Goal: Task Accomplishment & Management: Use online tool/utility

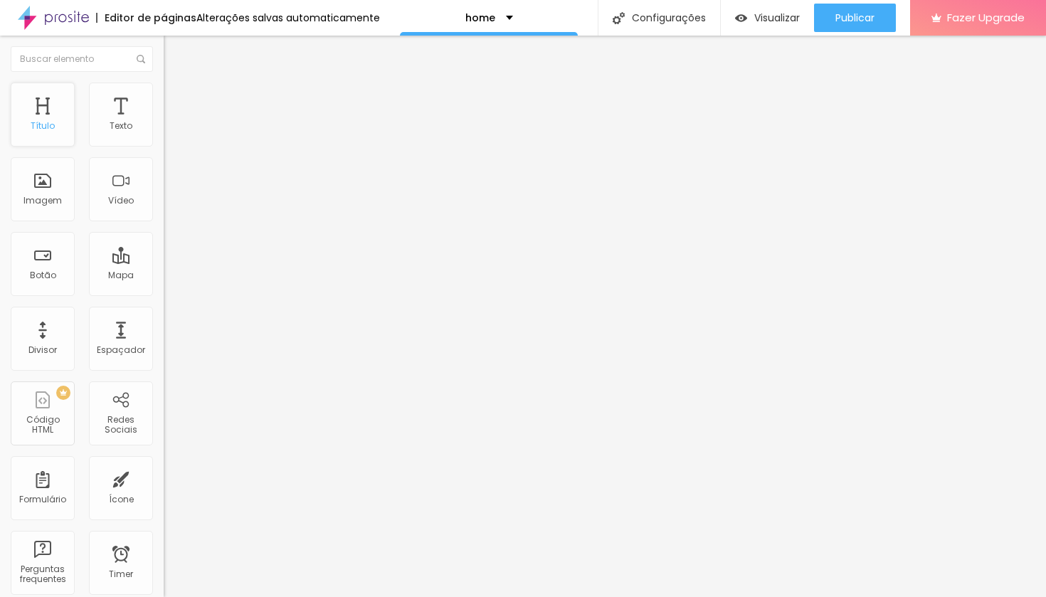
click at [36, 128] on div "Título" at bounding box center [43, 126] width 24 height 10
click at [51, 112] on div "Título" at bounding box center [43, 115] width 64 height 64
click at [137, 128] on div "Texto" at bounding box center [121, 115] width 64 height 64
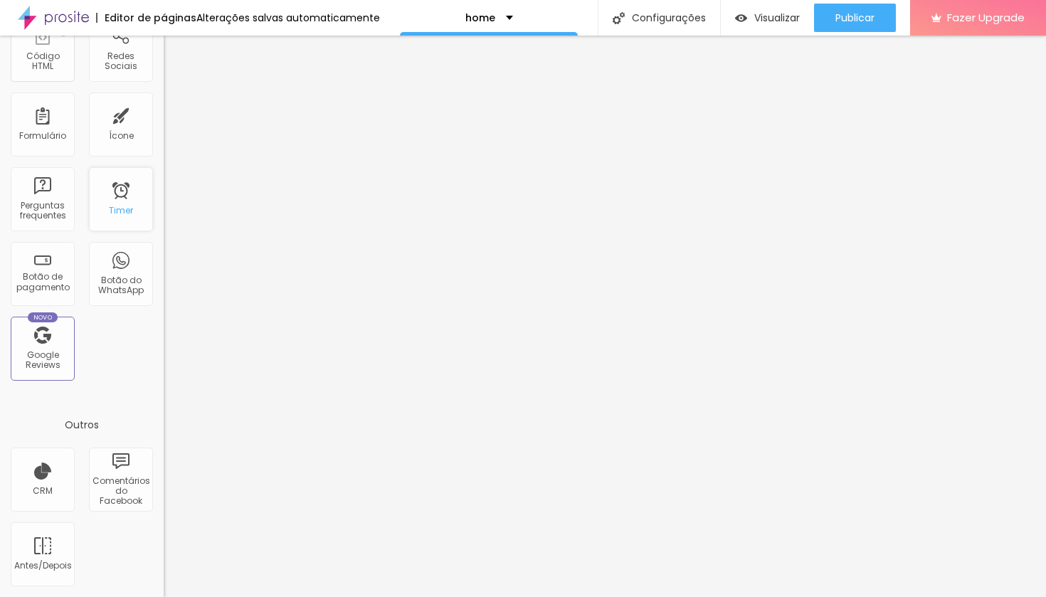
scroll to position [366, 0]
click at [52, 347] on div "Novo Google Reviews" at bounding box center [43, 349] width 64 height 64
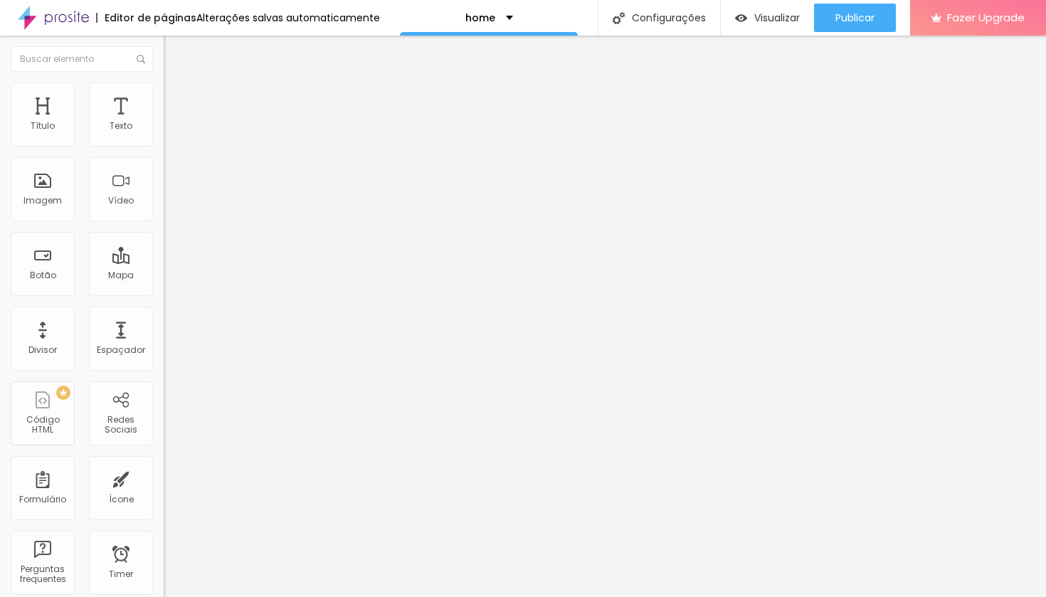
scroll to position [0, 0]
click at [164, 130] on span "Encaixotado" at bounding box center [192, 123] width 56 height 12
click at [164, 152] on span "Completo" at bounding box center [185, 145] width 43 height 12
click at [164, 138] on span "Encaixotado" at bounding box center [192, 132] width 56 height 12
click at [164, 86] on li "Estilo" at bounding box center [246, 90] width 164 height 14
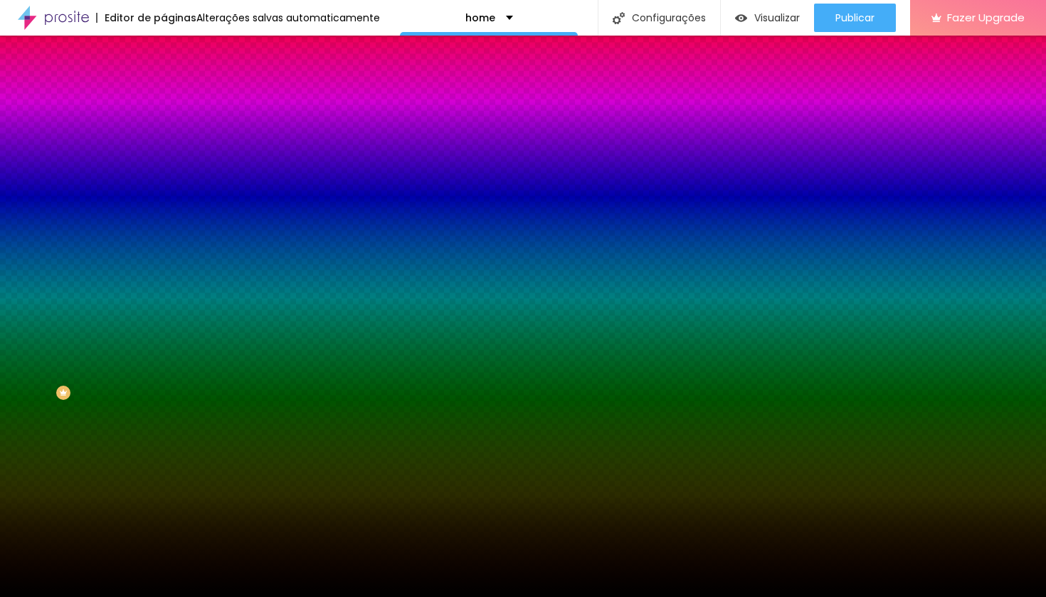
click at [164, 131] on span "Trocar imagem" at bounding box center [203, 125] width 78 height 12
click at [164, 148] on span "Nenhum" at bounding box center [182, 142] width 37 height 12
click at [164, 170] on span "Parallax" at bounding box center [181, 164] width 35 height 12
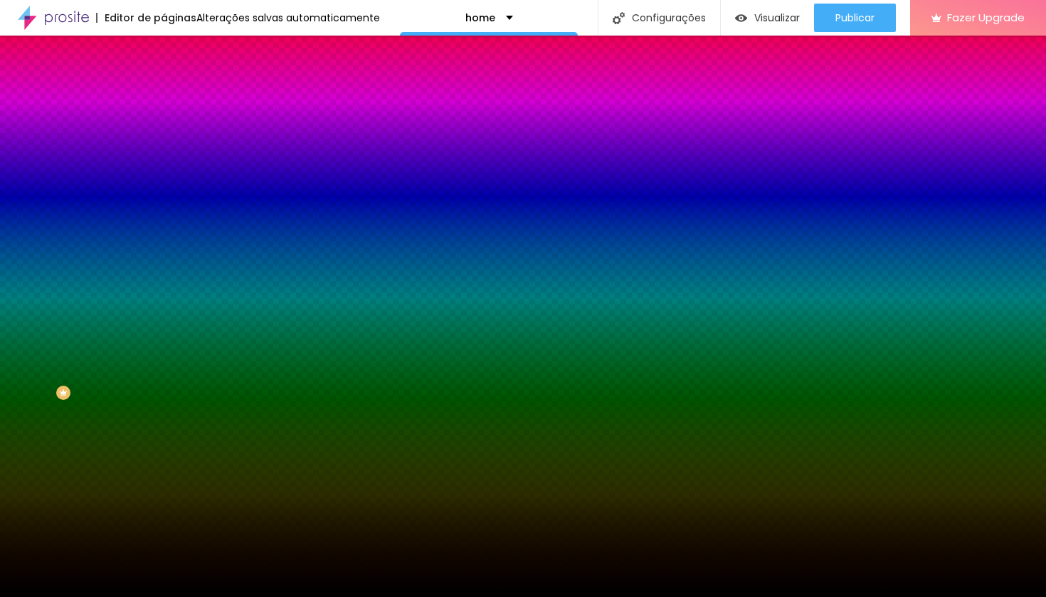
click at [164, 157] on span "Nenhum" at bounding box center [182, 150] width 37 height 12
click at [171, 250] on icon "button" at bounding box center [174, 247] width 6 height 6
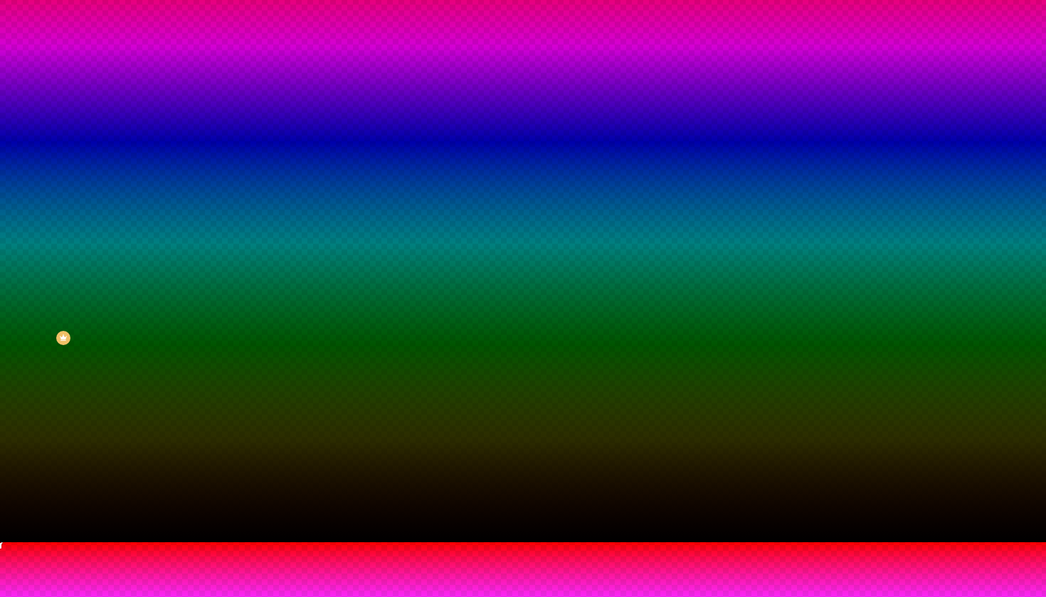
scroll to position [54, 0]
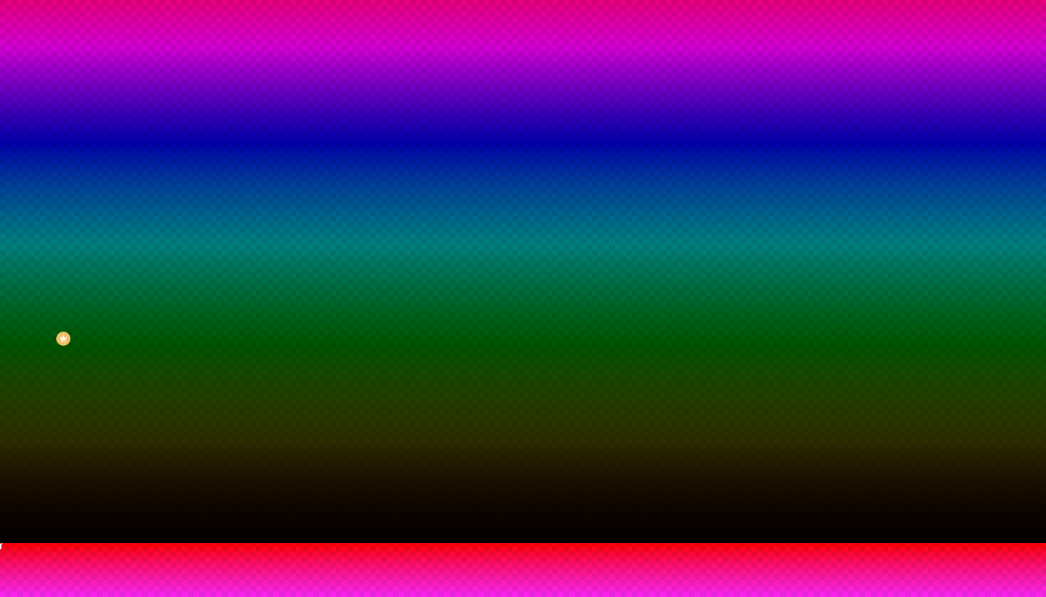
type input "105"
type input "120"
type input "140"
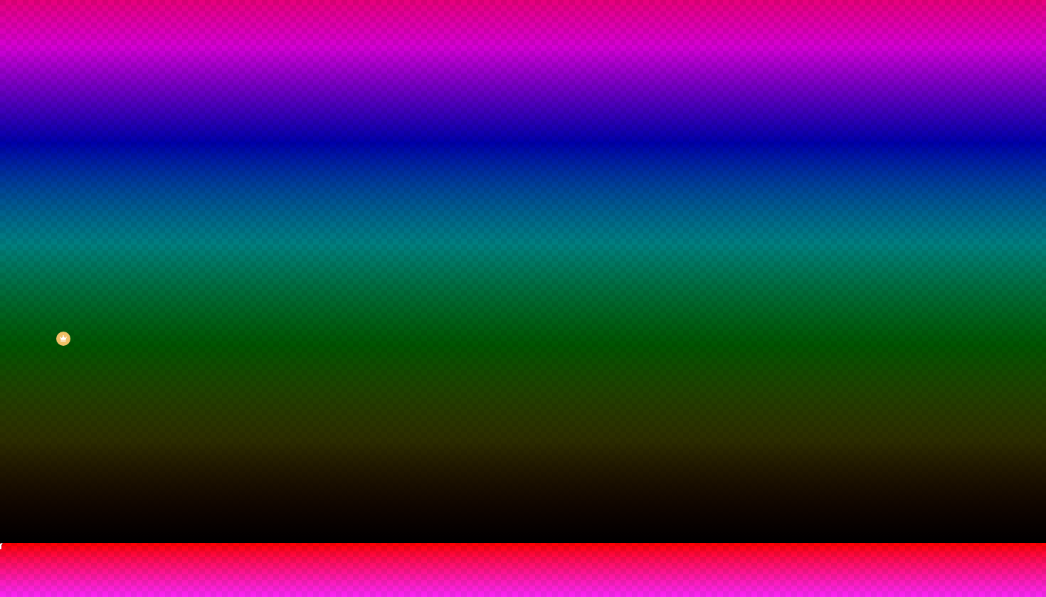
type input "140"
type input "150"
type input "155"
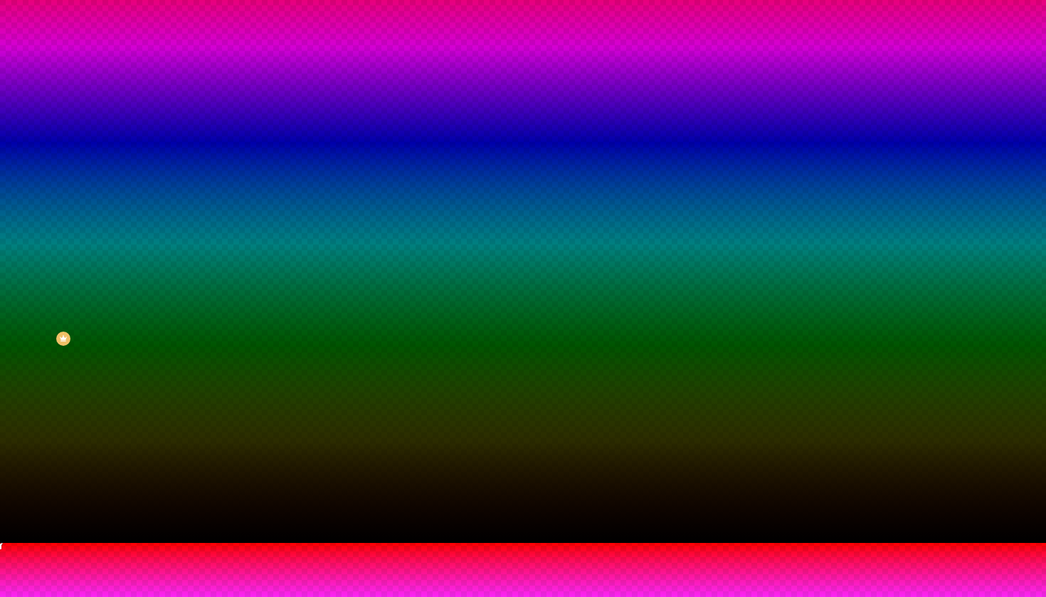
type input "160"
type input "155"
type input "150"
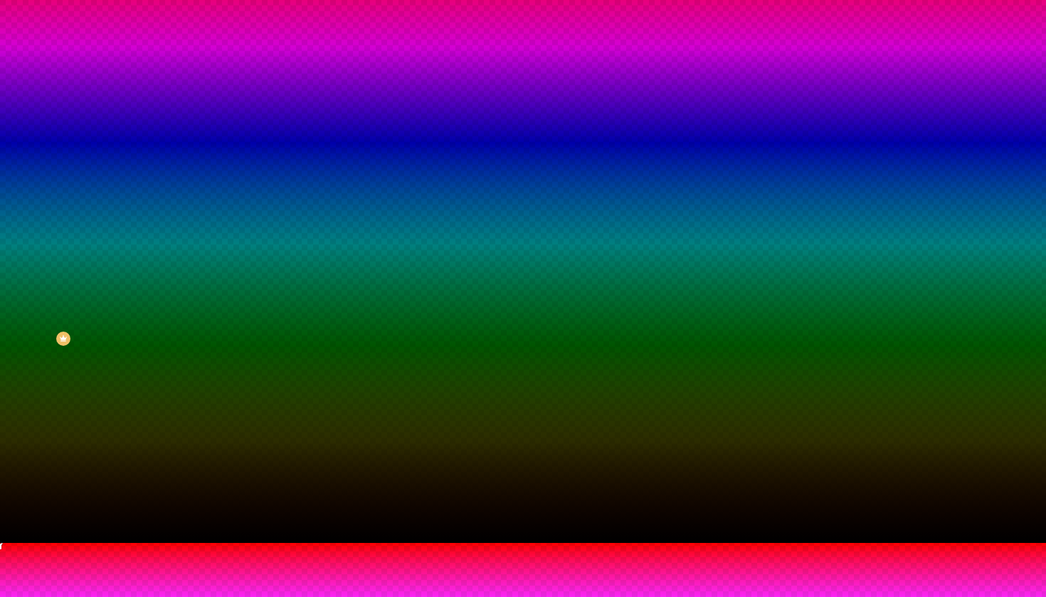
type input "150"
type input "145"
type input "140"
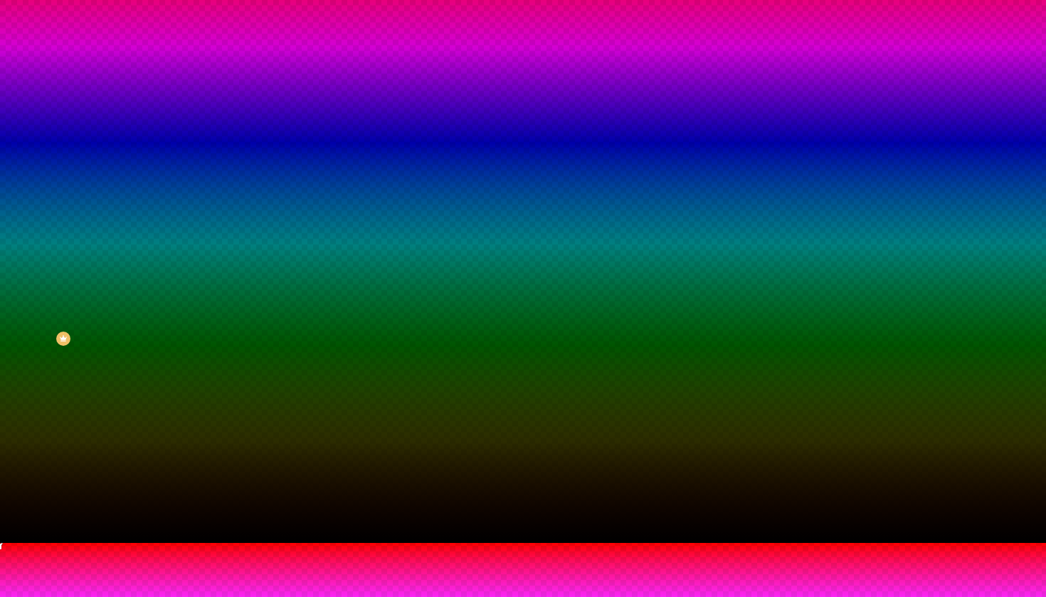
type input "135"
type input "130"
type input "125"
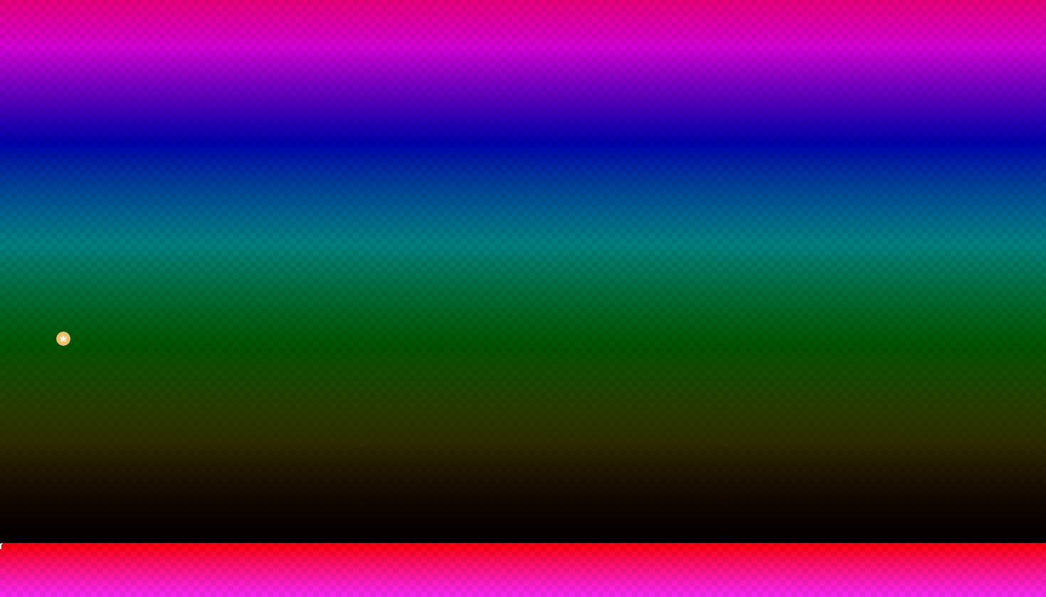
type input "125"
type input "120"
type input "115"
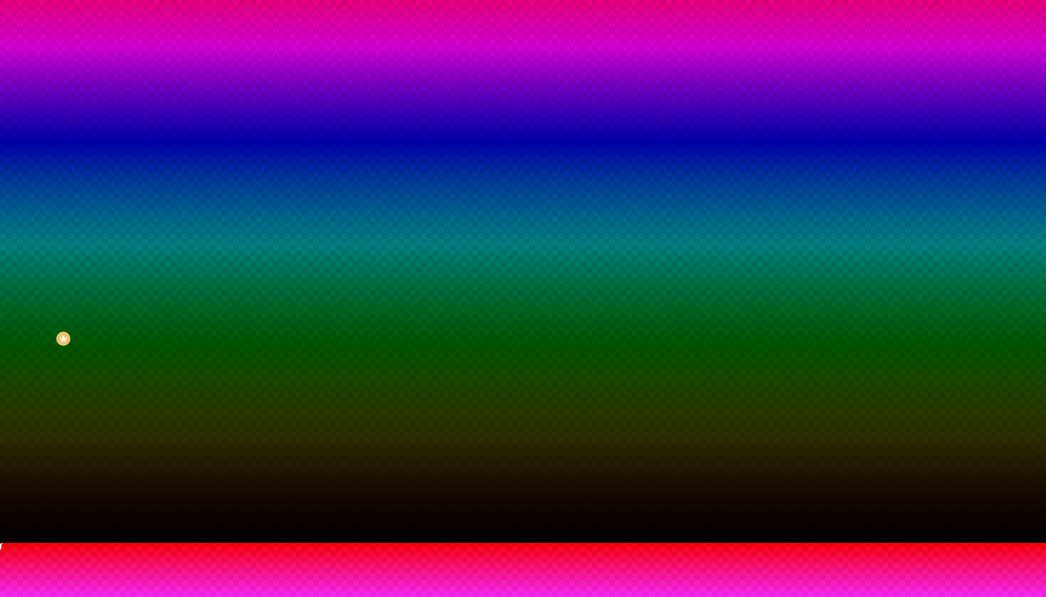
type input "110"
type input "105"
type input "100"
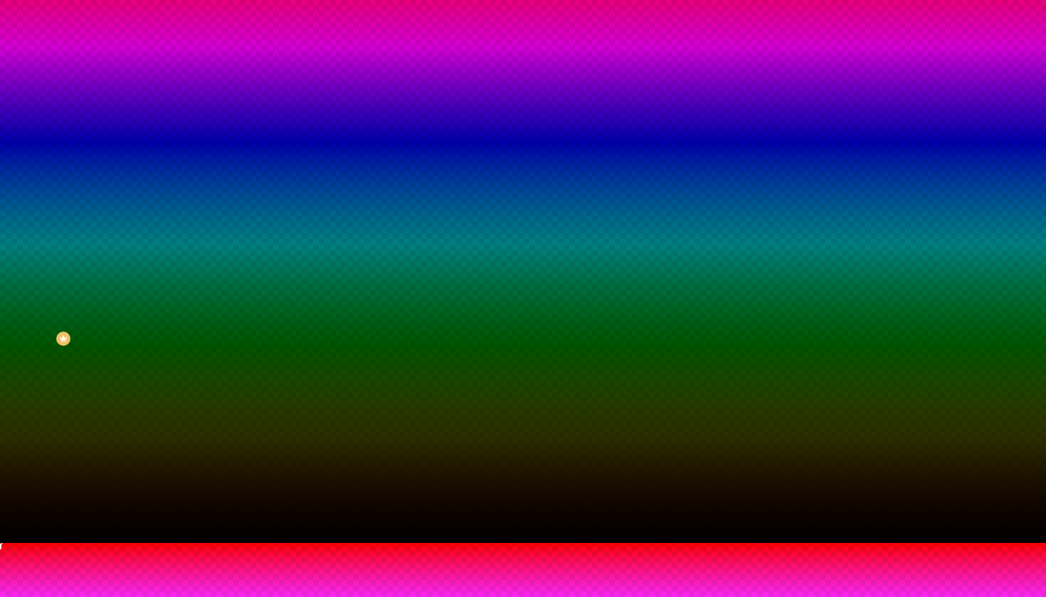
type input "100"
type input "95"
type input "90"
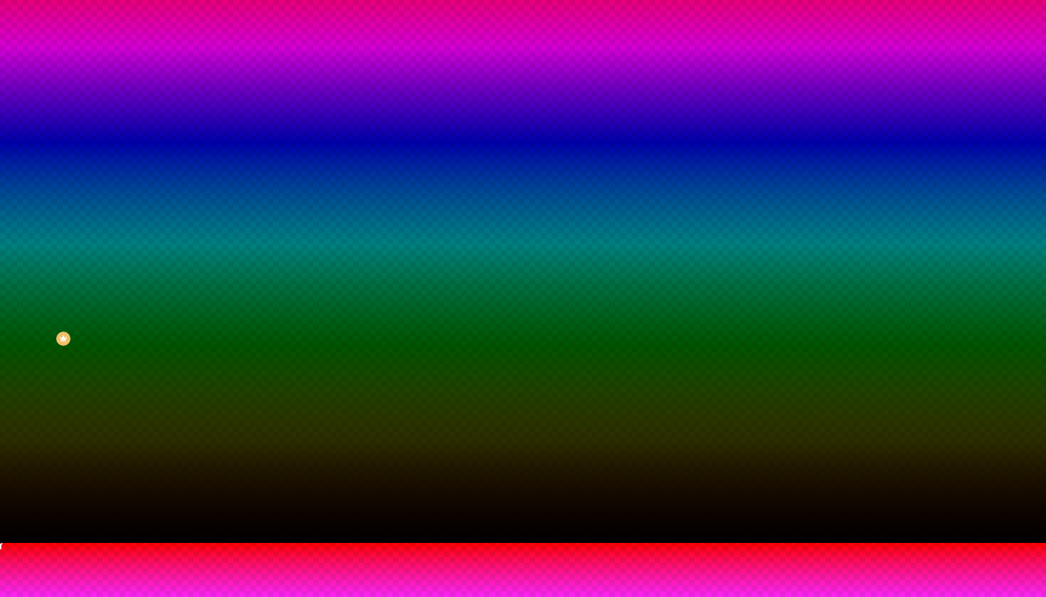
type input "85"
type input "75"
type input "70"
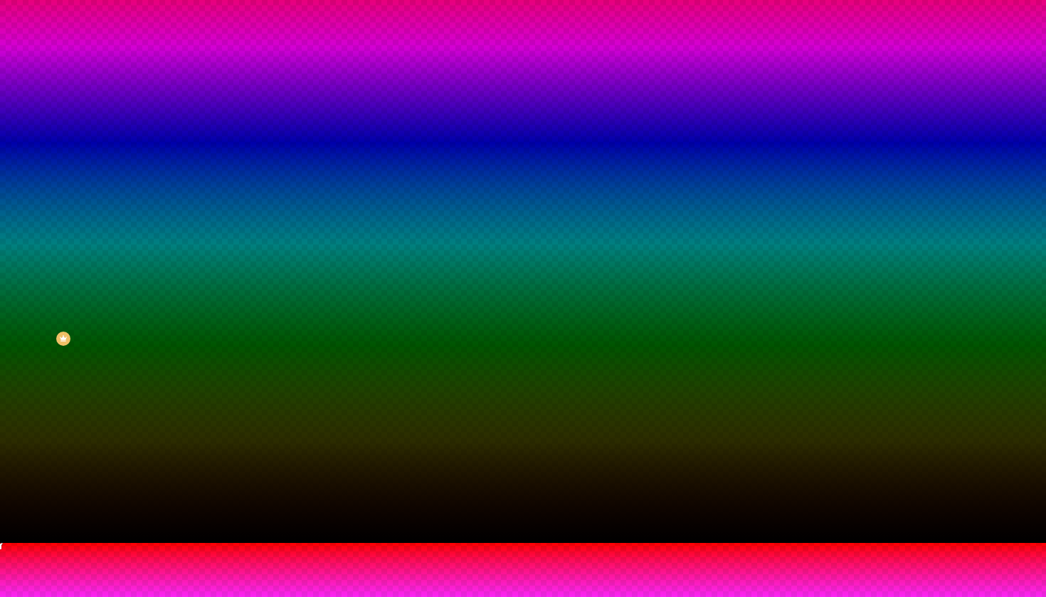
type input "70"
type input "65"
type input "60"
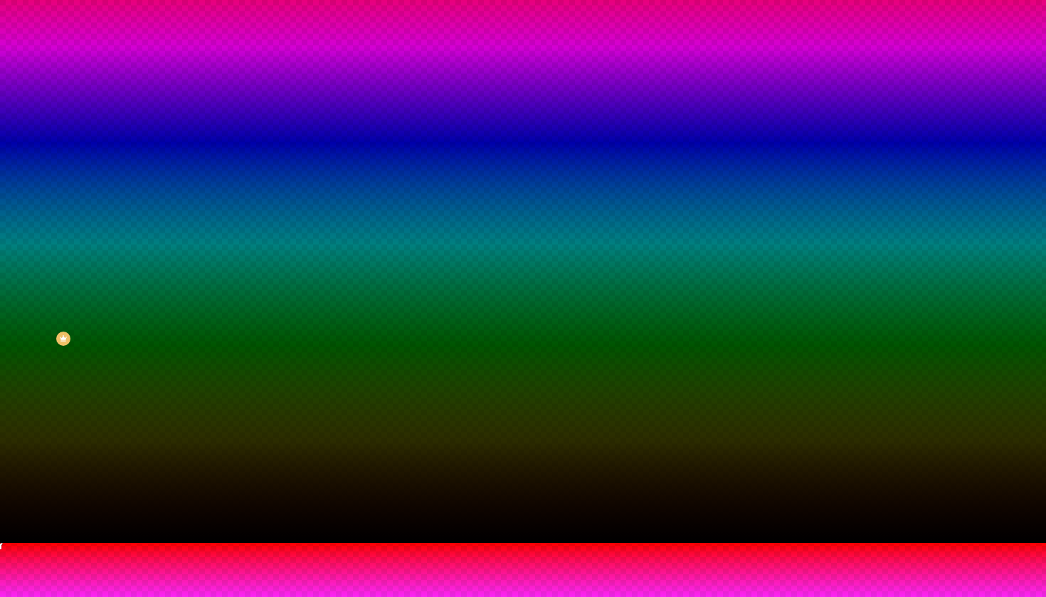
type input "55"
type input "50"
drag, startPoint x: 186, startPoint y: 504, endPoint x: 148, endPoint y: 522, distance: 41.4
type input "50"
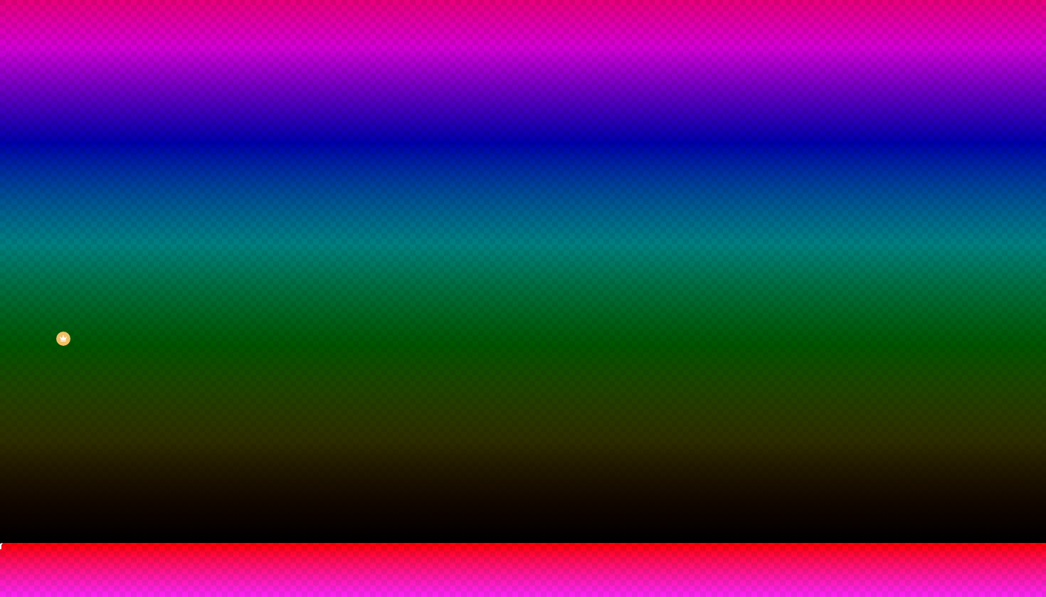
click at [19, 549] on span "Tipo" at bounding box center [9, 555] width 19 height 12
click at [104, 543] on div at bounding box center [523, 543] width 1046 height 0
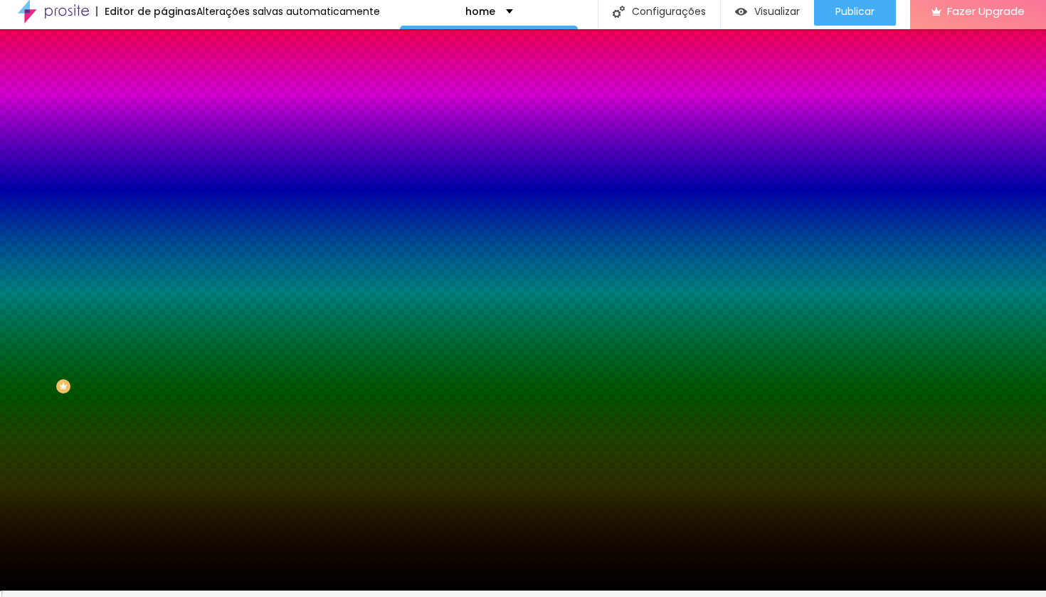
scroll to position [0, 0]
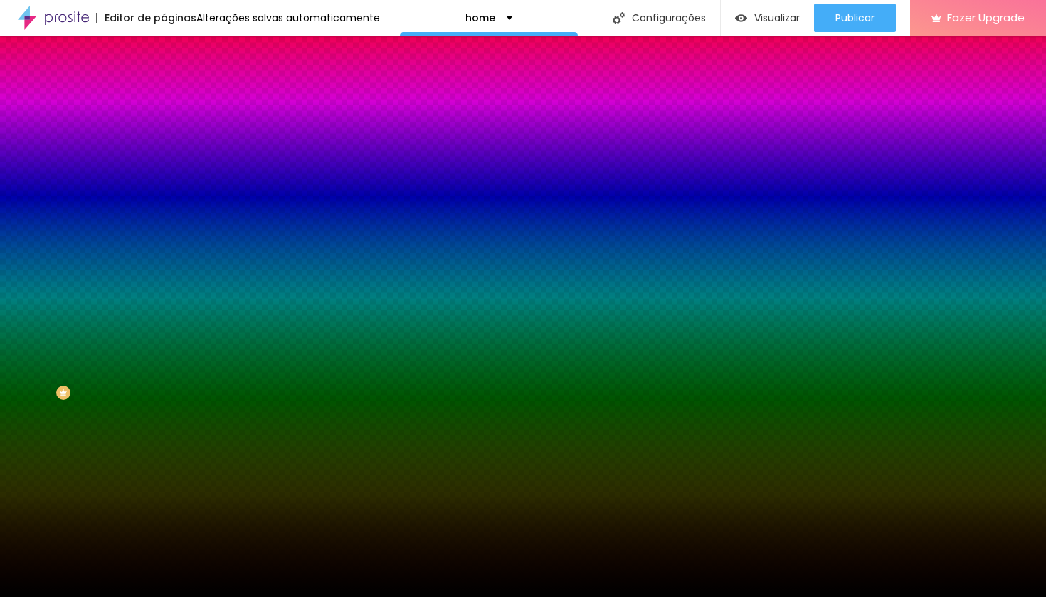
click at [164, 256] on div "Voltar ao padrão" at bounding box center [246, 240] width 164 height 31
click at [169, 251] on icon "button" at bounding box center [173, 247] width 9 height 9
click at [307, 596] on div at bounding box center [523, 606] width 1046 height 0
click at [95, 596] on div at bounding box center [523, 597] width 1046 height 0
click at [490, 19] on div "home" at bounding box center [489, 18] width 48 height 10
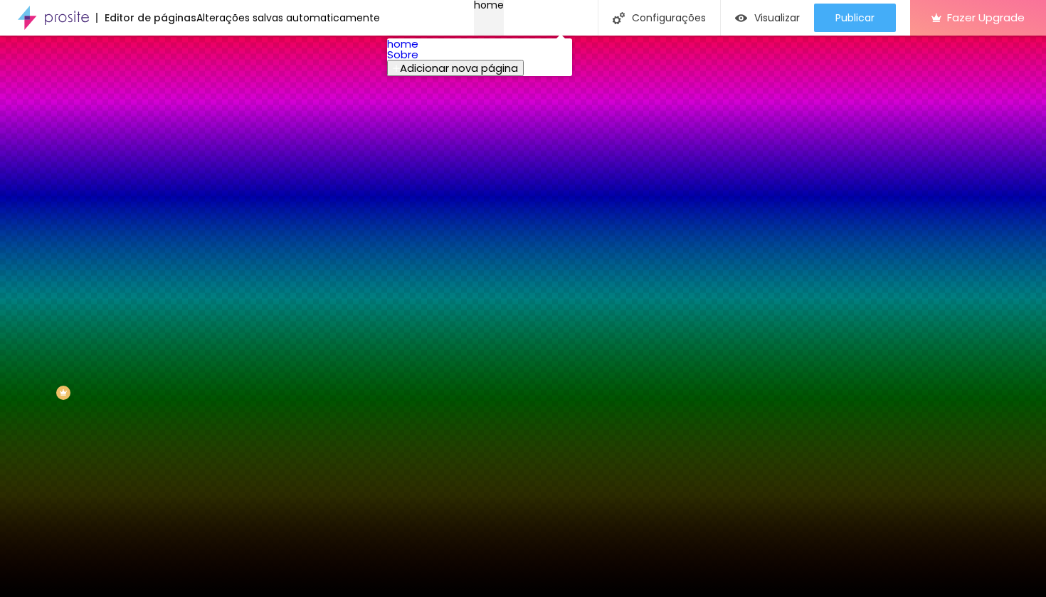
click at [498, 10] on div "home" at bounding box center [489, 5] width 30 height 10
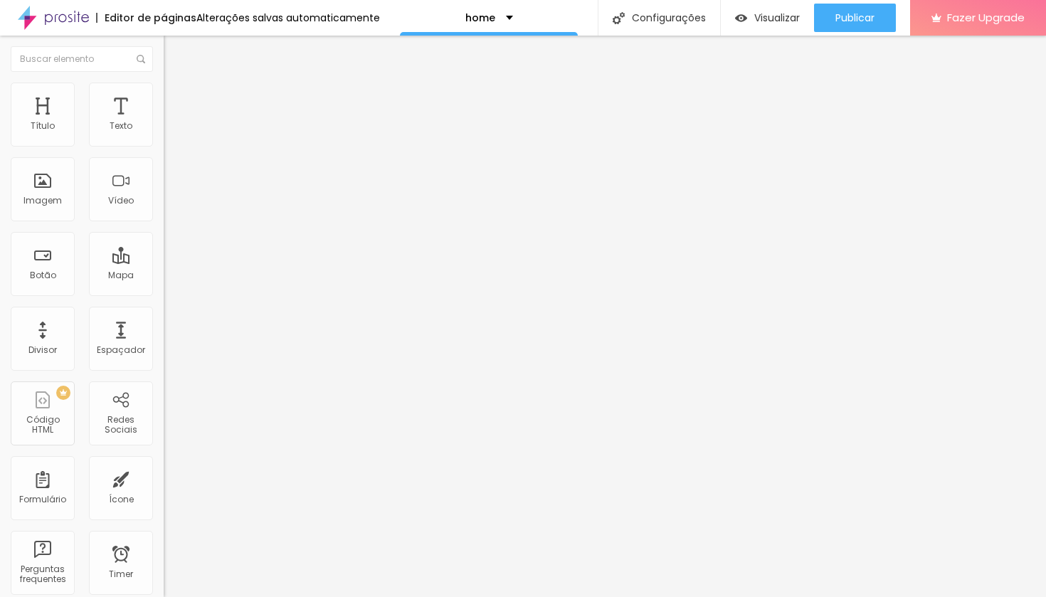
click at [176, 98] on span "Avançado" at bounding box center [199, 92] width 47 height 12
click at [164, 91] on img at bounding box center [170, 89] width 13 height 13
